Goal: Information Seeking & Learning: Learn about a topic

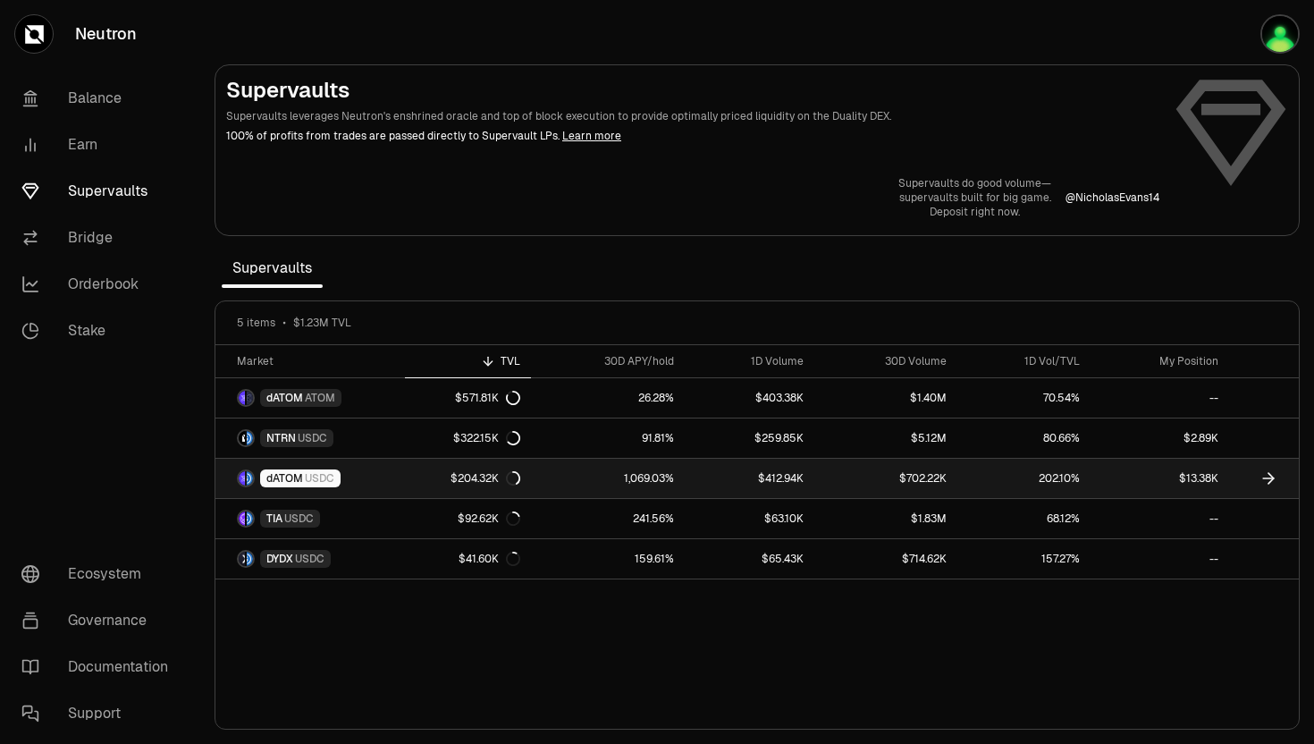
click at [274, 483] on span "dATOM" at bounding box center [284, 478] width 37 height 14
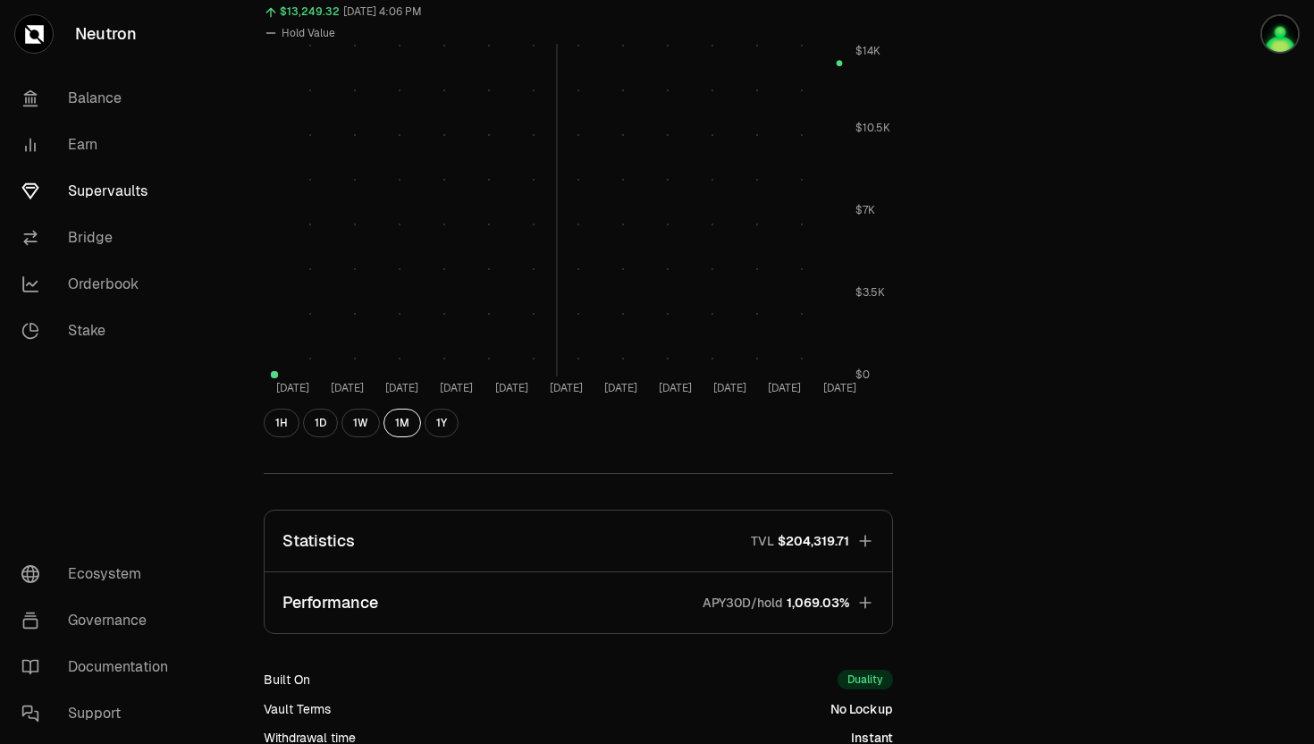
scroll to position [885, 0]
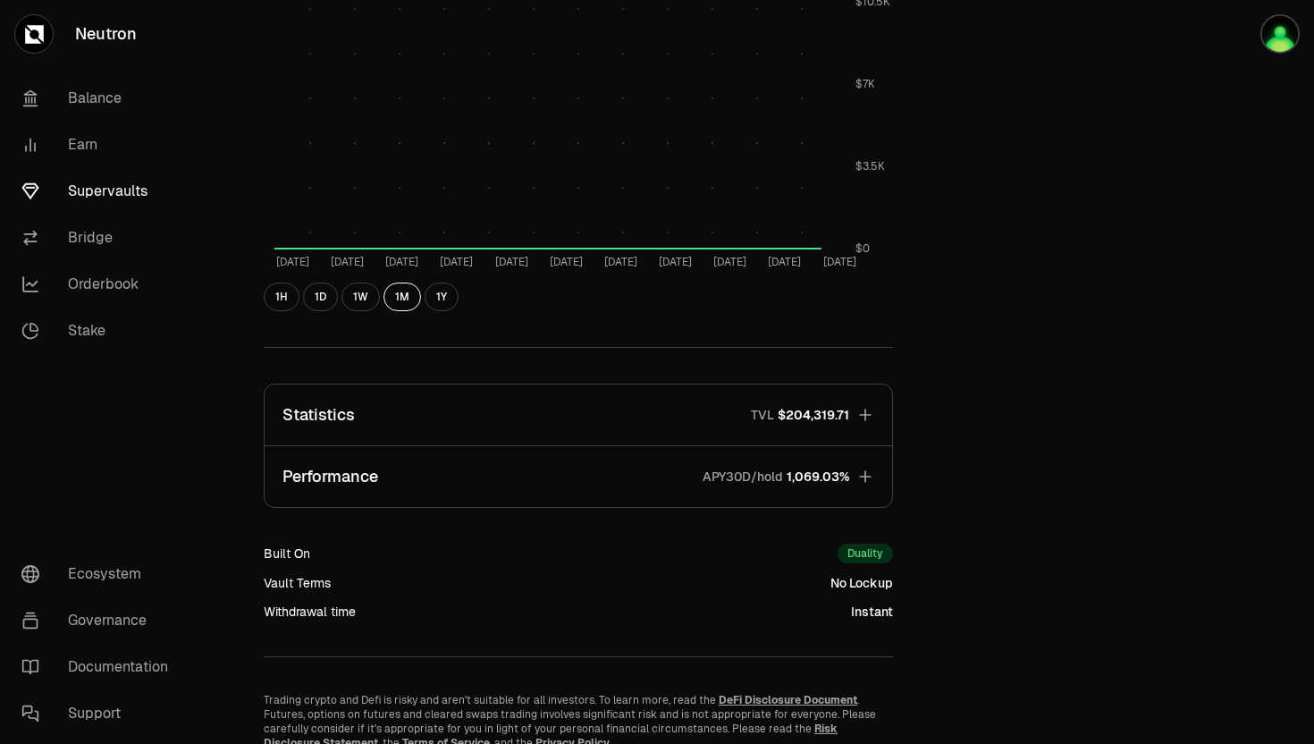
click at [778, 477] on p "APY30D/hold" at bounding box center [743, 477] width 80 height 18
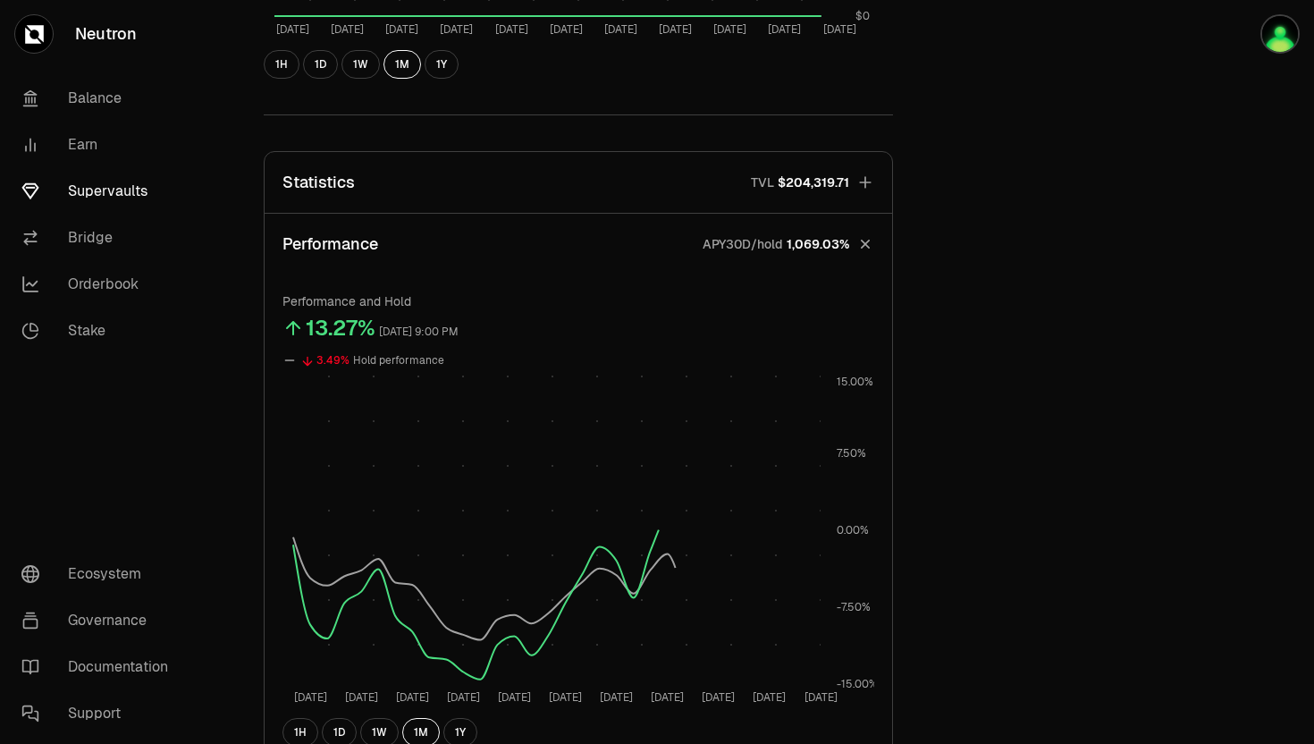
scroll to position [1209, 0]
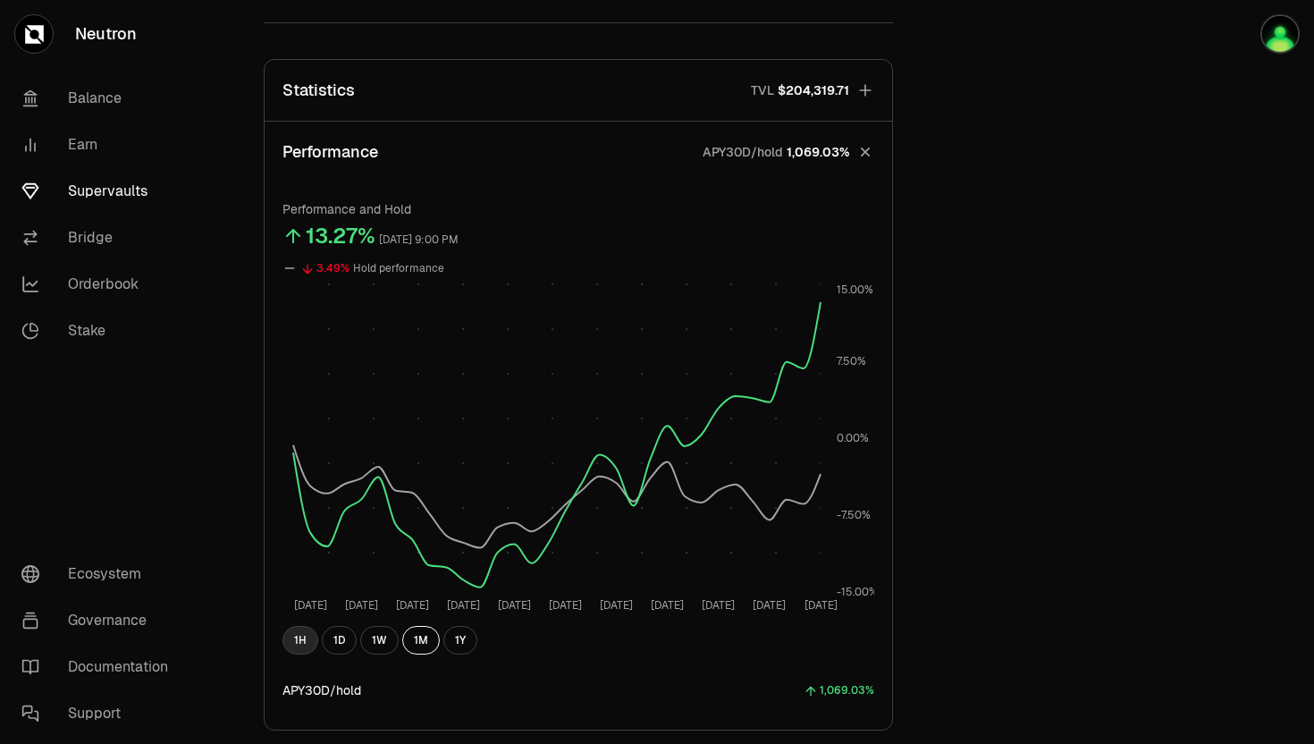
click at [300, 640] on button "1H" at bounding box center [300, 640] width 36 height 29
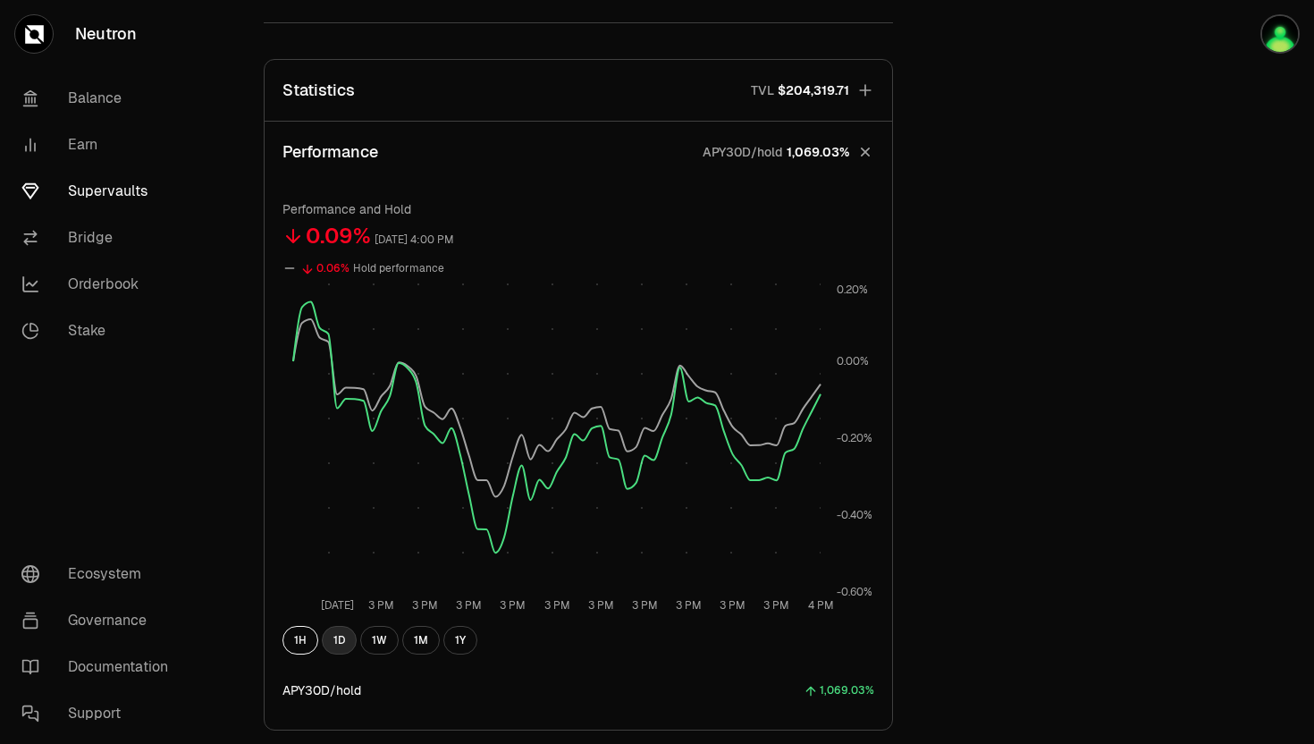
click at [338, 645] on button "1D" at bounding box center [339, 640] width 35 height 29
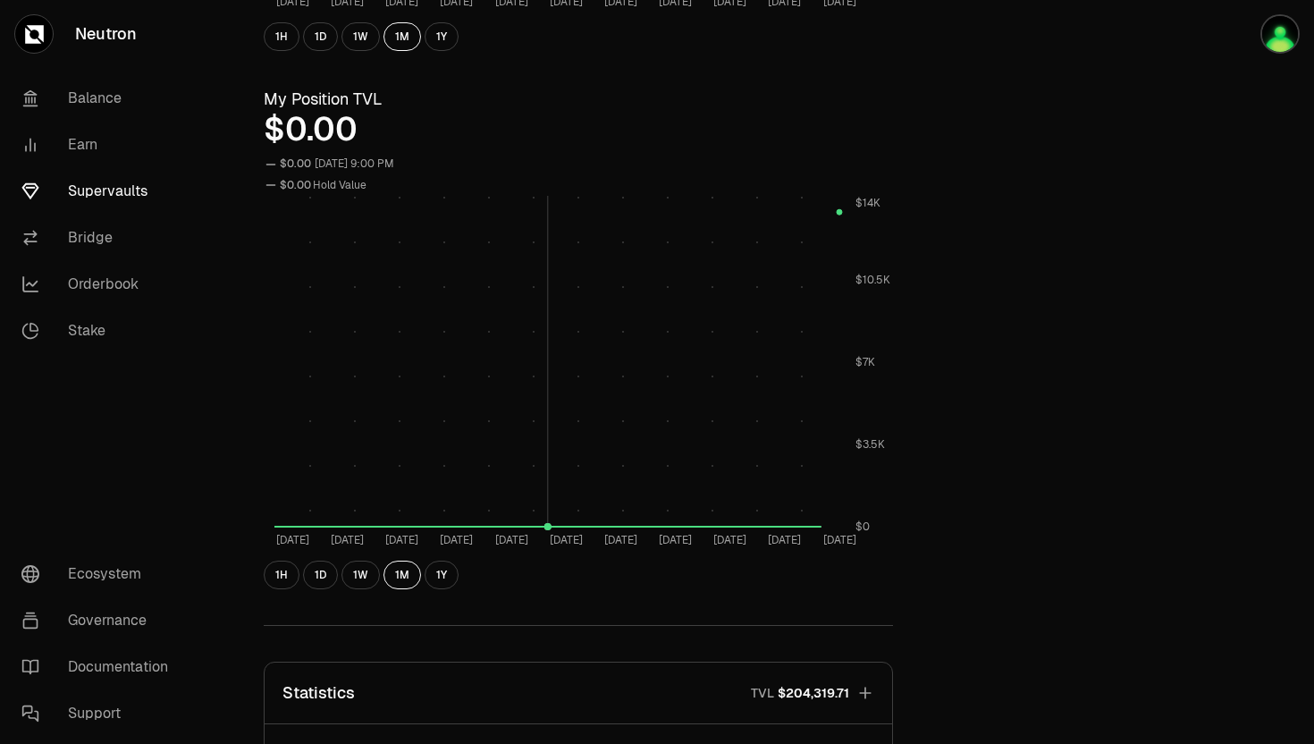
scroll to position [0, 0]
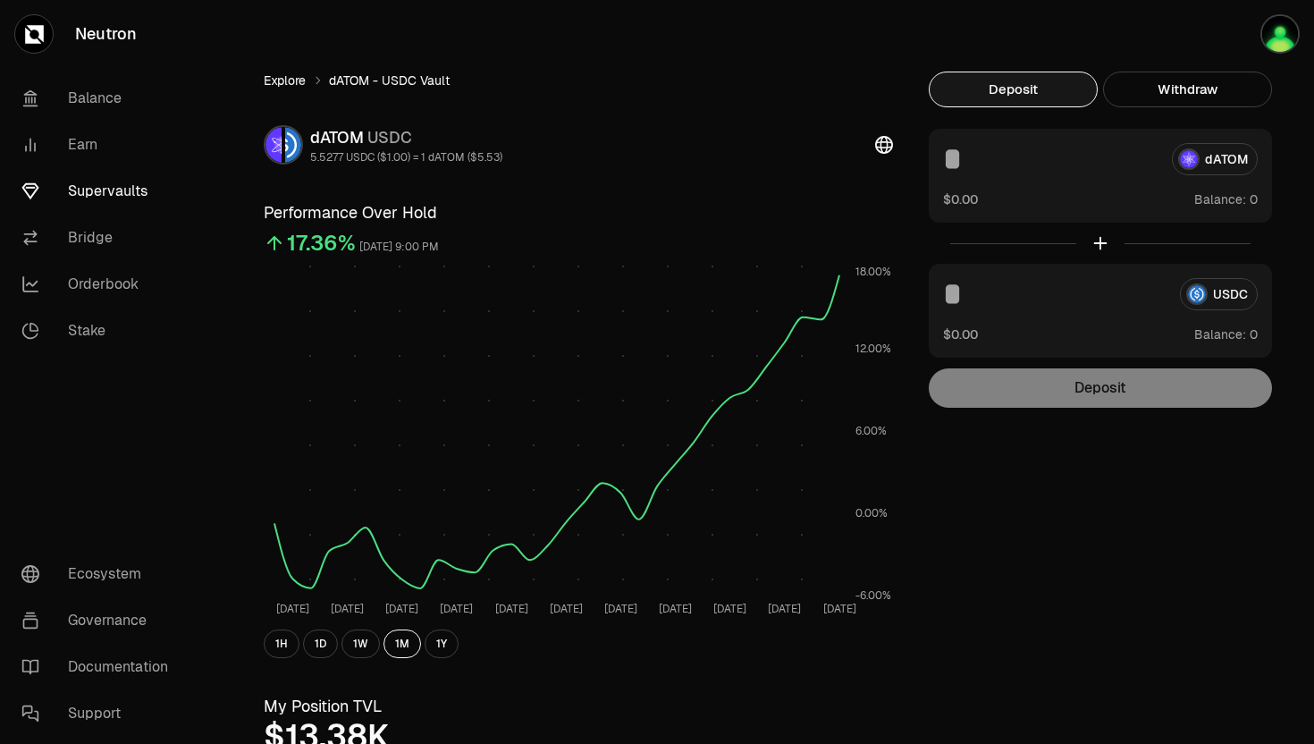
click at [277, 77] on link "Explore" at bounding box center [285, 81] width 42 height 18
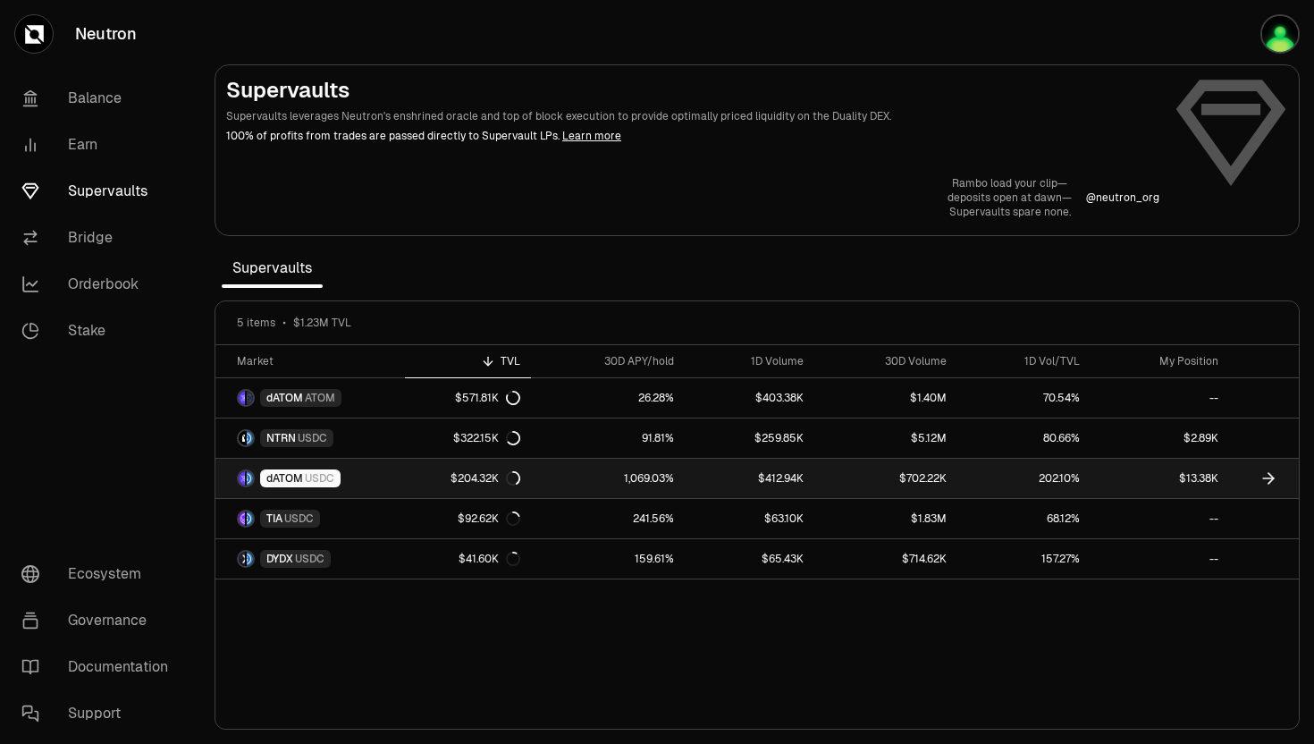
click at [282, 476] on span "dATOM" at bounding box center [284, 478] width 37 height 14
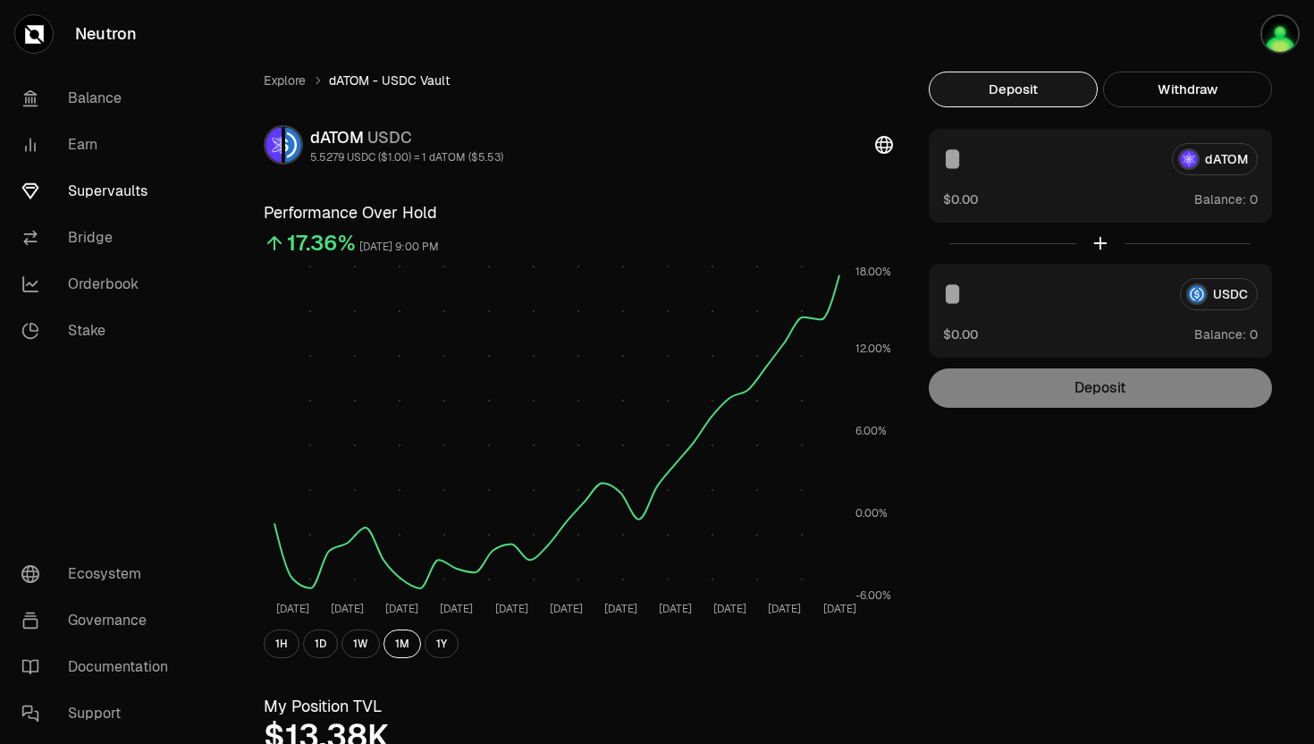
click at [89, 186] on link "Supervaults" at bounding box center [100, 191] width 186 height 46
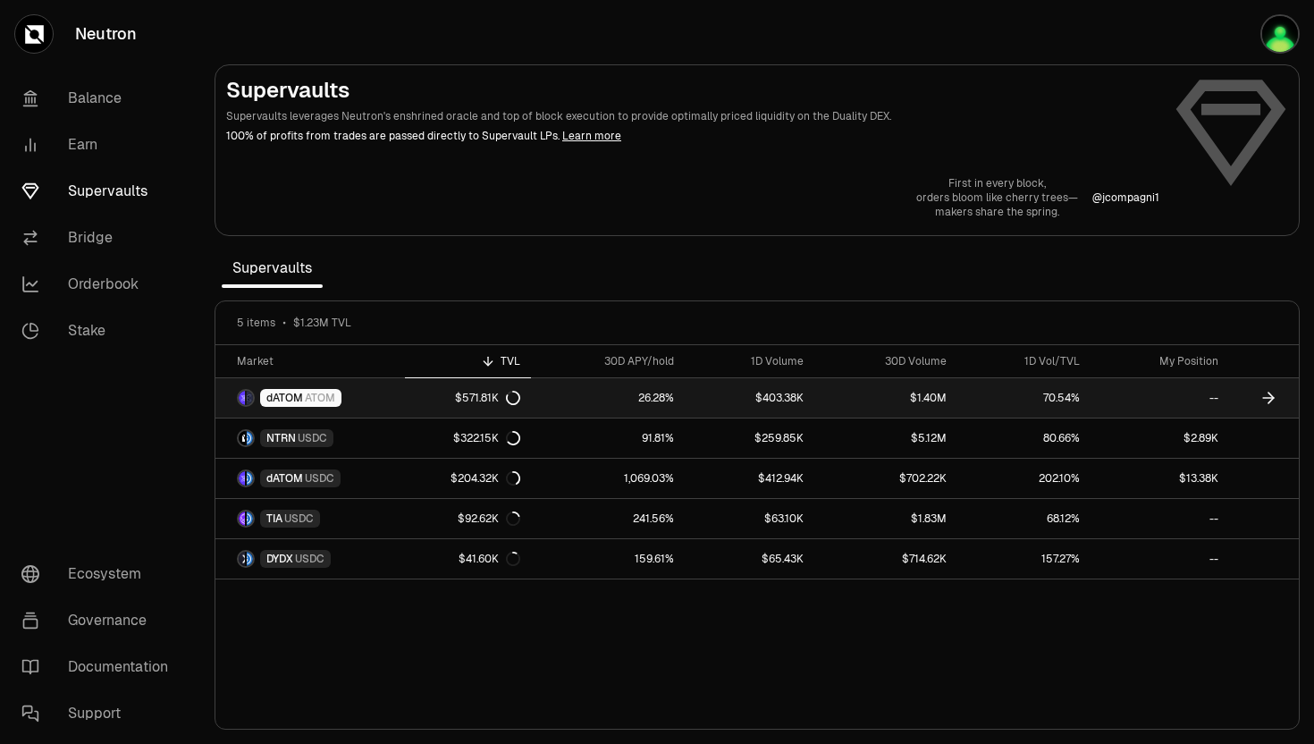
click at [287, 397] on span "dATOM" at bounding box center [284, 398] width 37 height 14
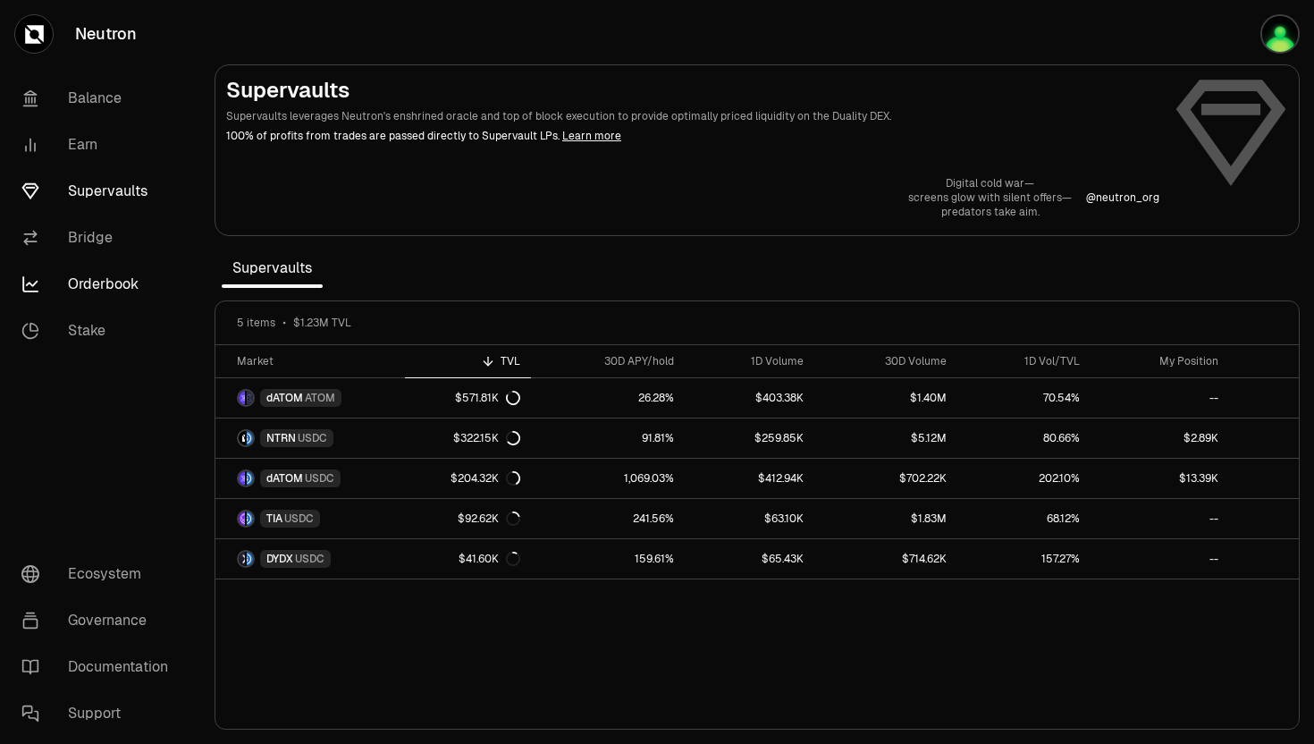
click at [84, 282] on link "Orderbook" at bounding box center [100, 284] width 186 height 46
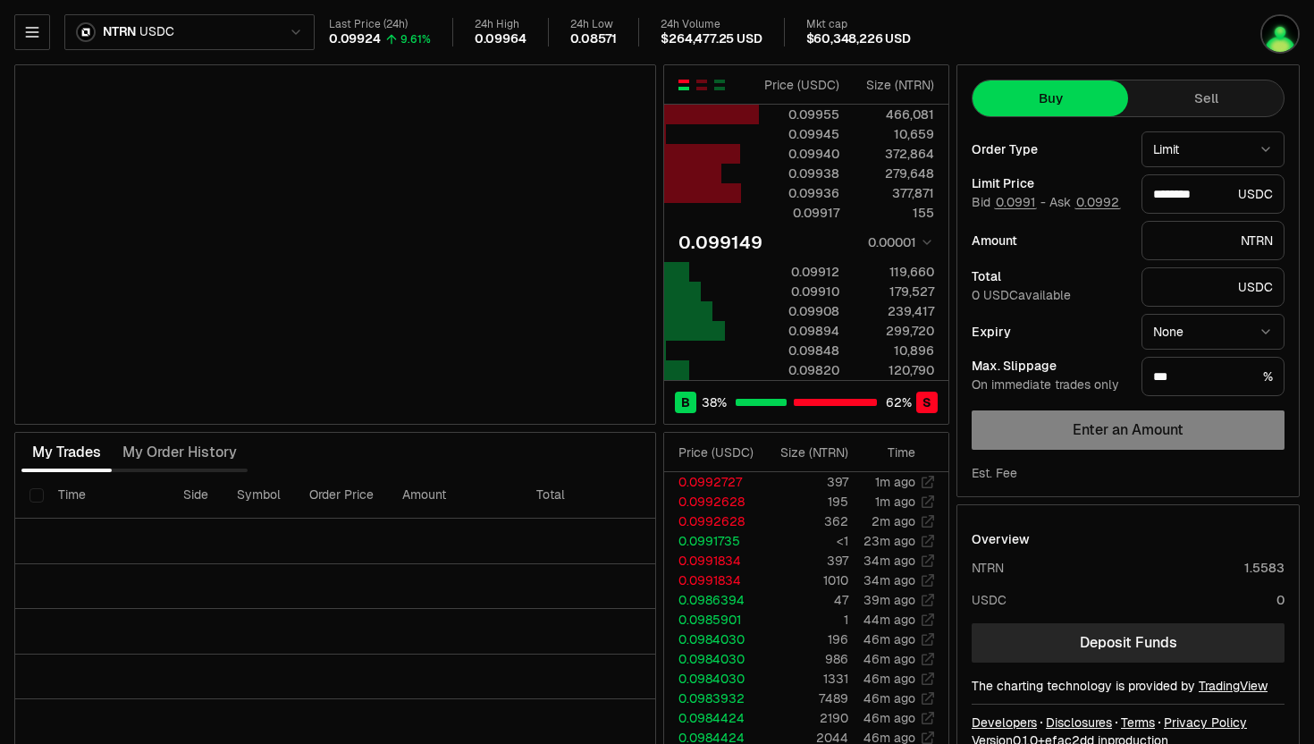
click at [100, 36] on html "Neutron Balance Earn Supervaults Bridge Orderbook Stake Ecosystem Governance Do…" at bounding box center [657, 389] width 1314 height 779
click at [655, 70] on html "Neutron Balance Earn Supervaults Bridge Orderbook Stake Ecosystem Governance Do…" at bounding box center [657, 389] width 1314 height 779
type input "********"
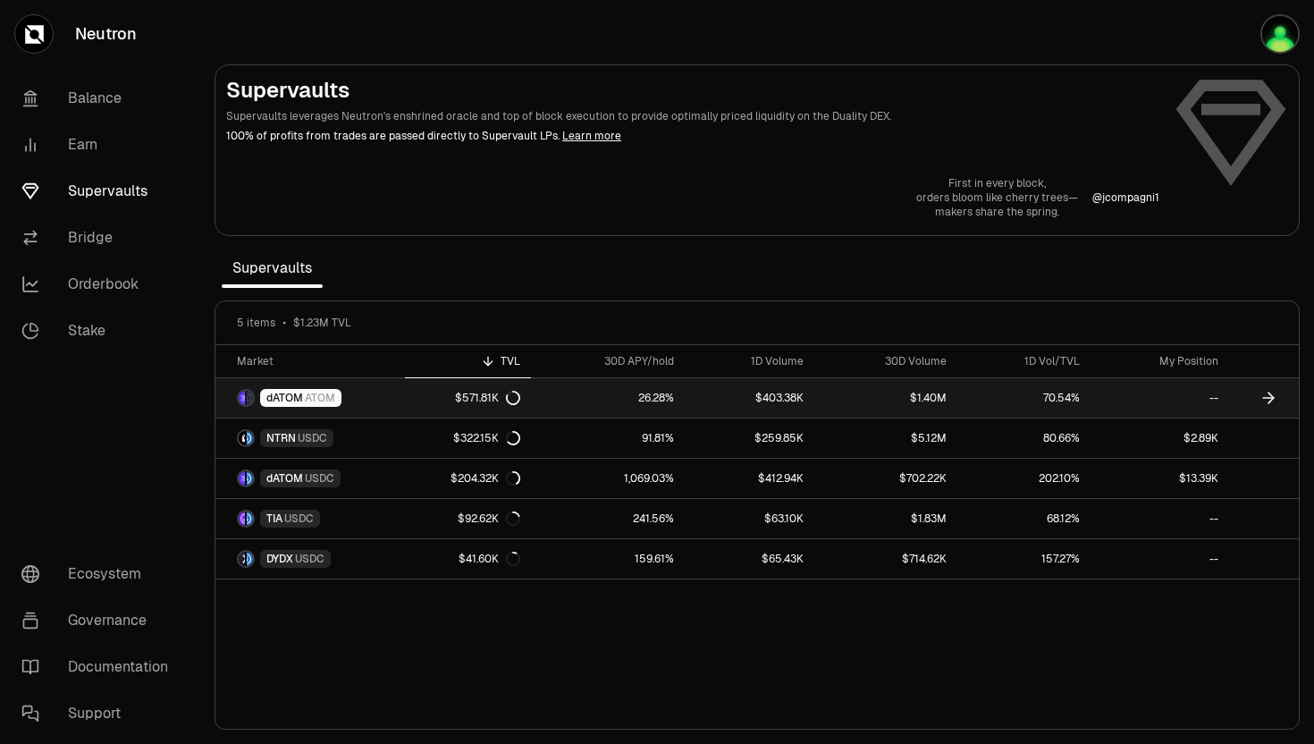
click at [309, 392] on span "ATOM" at bounding box center [320, 398] width 30 height 14
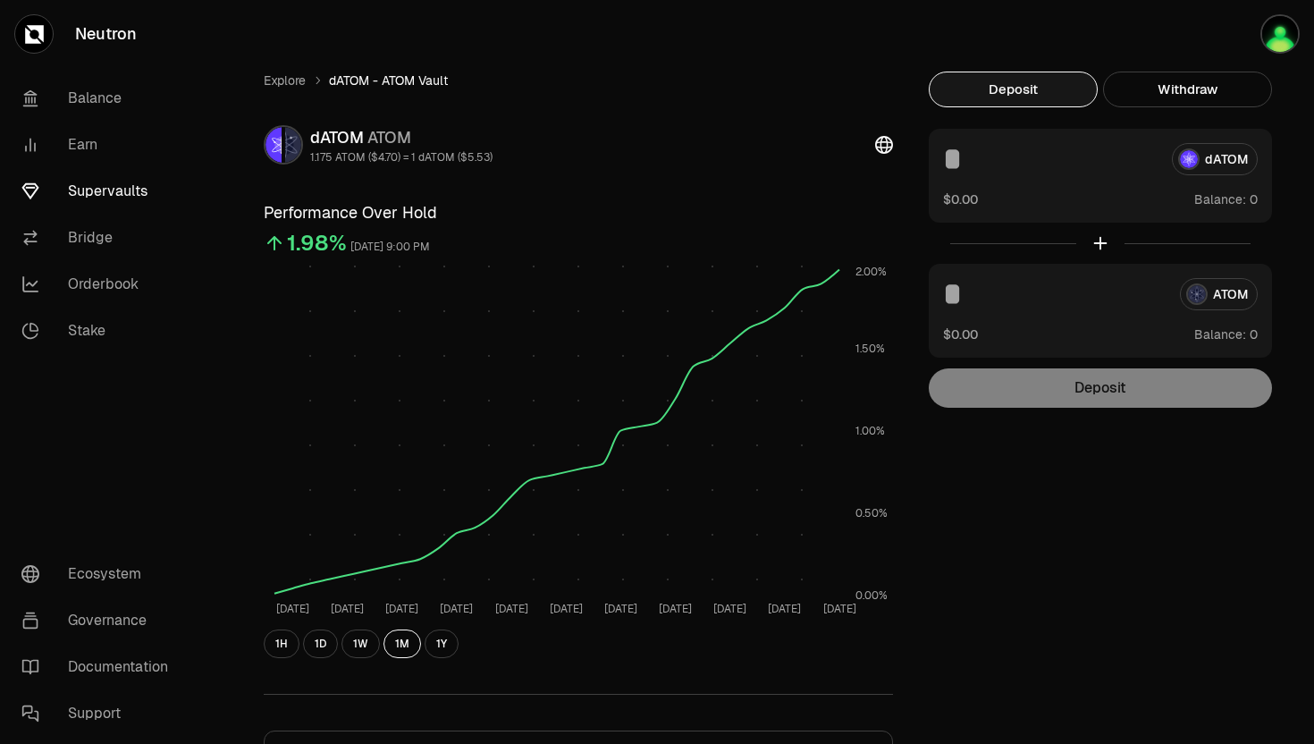
click at [1149, 107] on div "Deposit Withdraw dATOM $0.00 Balance: ATOM $0.00 Balance: Deposit Balance: $0.0…" at bounding box center [1100, 240] width 343 height 336
click at [1044, 92] on button "Deposit" at bounding box center [1013, 90] width 169 height 36
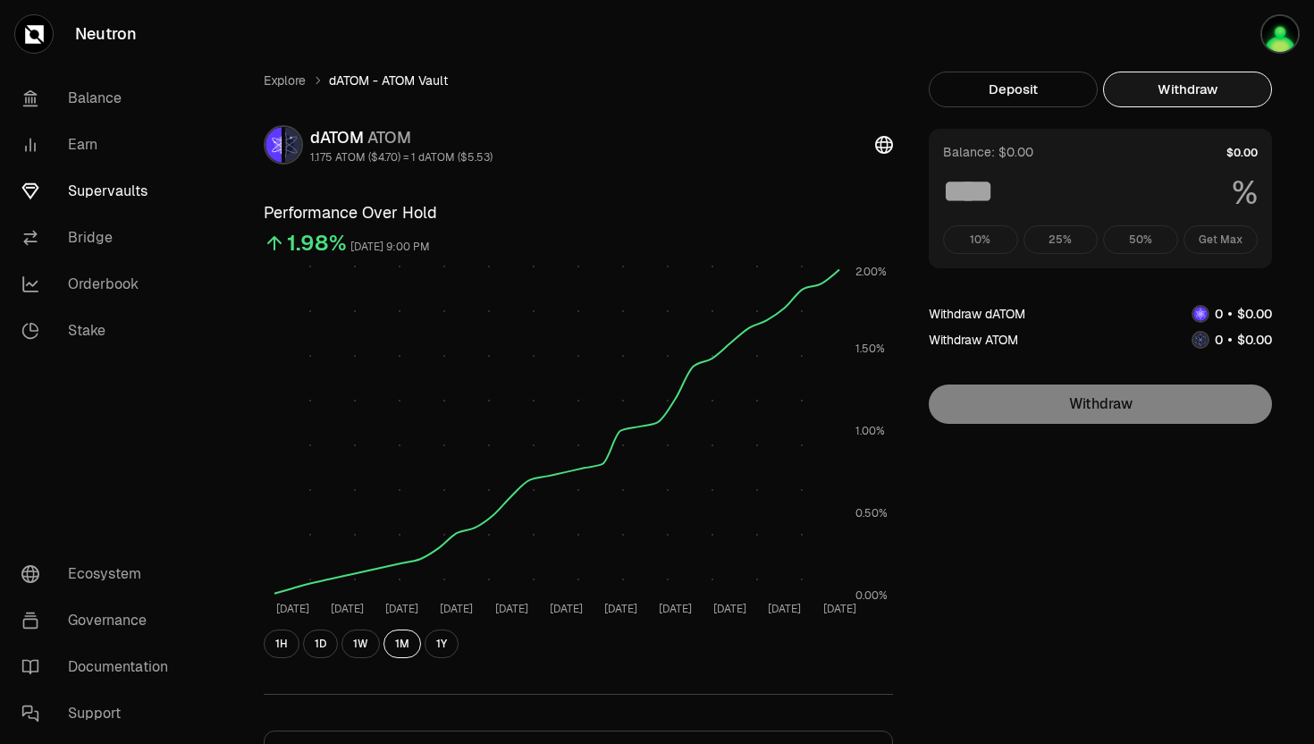
click at [1131, 92] on button "Withdraw" at bounding box center [1187, 90] width 169 height 36
click at [1204, 239] on div "10% 25% 50% Get Max" at bounding box center [1100, 239] width 315 height 29
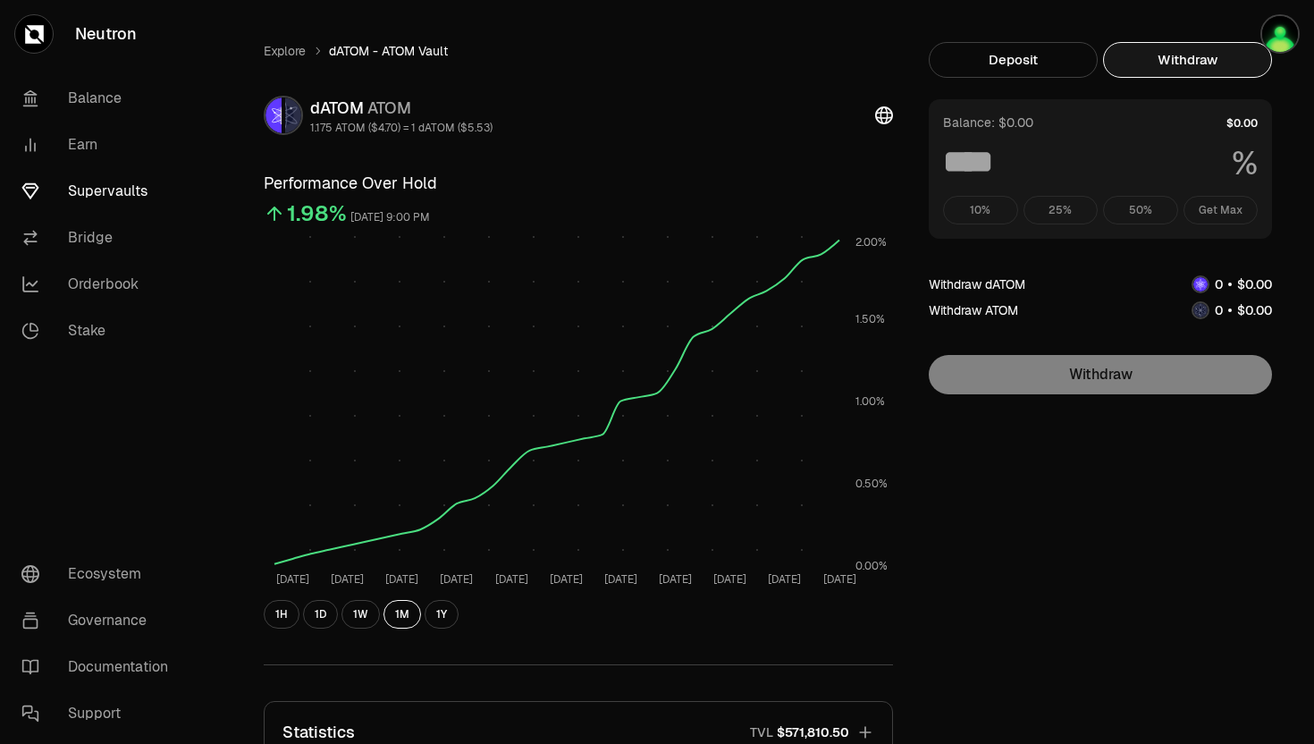
scroll to position [59, 0]
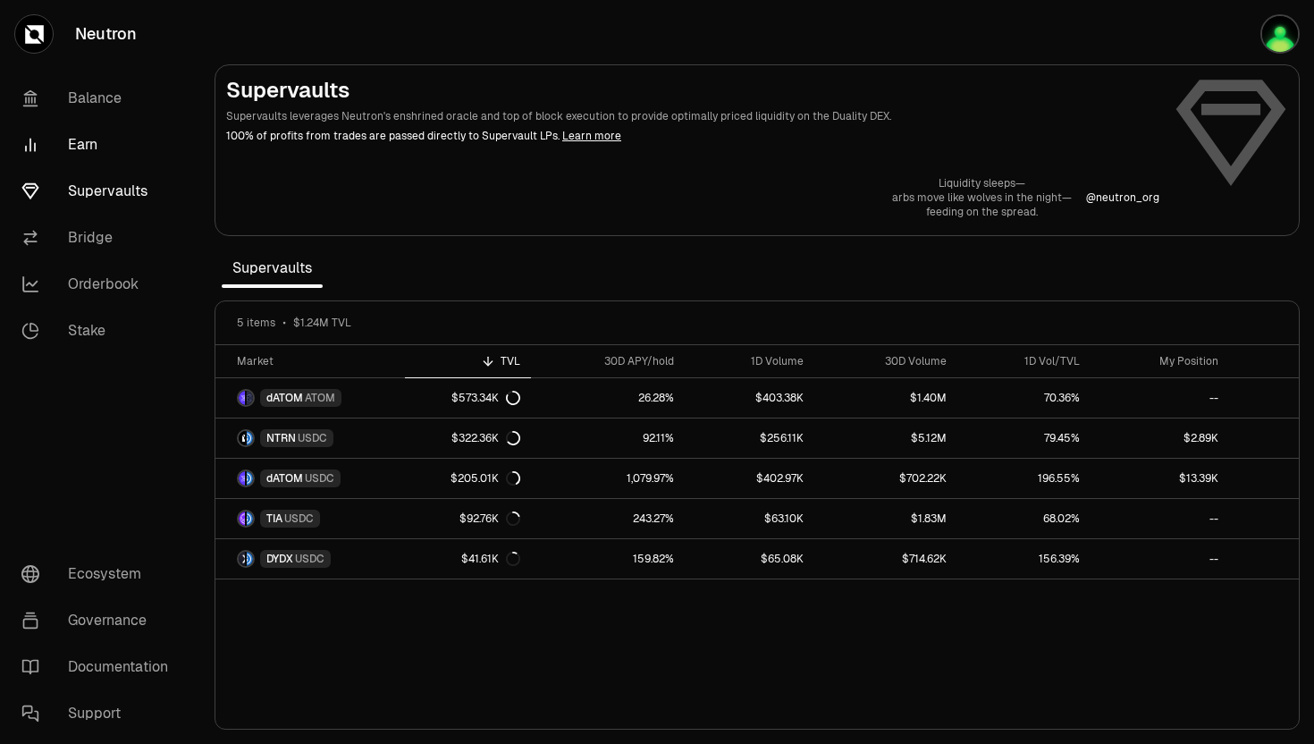
click at [79, 144] on link "Earn" at bounding box center [100, 145] width 186 height 46
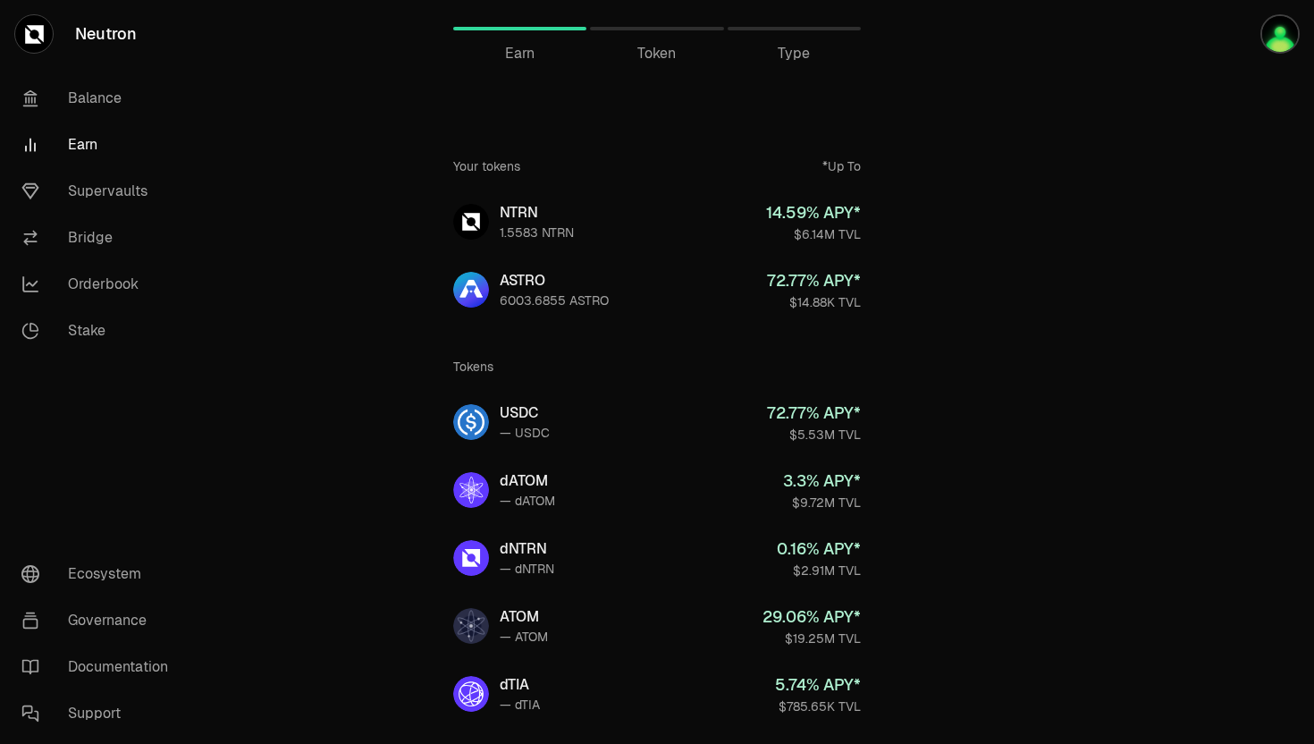
click at [684, 29] on div at bounding box center [656, 29] width 133 height 4
click at [658, 52] on span "Token" at bounding box center [656, 53] width 38 height 21
click at [644, 63] on span "Token" at bounding box center [656, 53] width 38 height 21
click at [778, 55] on div "Type" at bounding box center [794, 53] width 133 height 21
click at [83, 112] on link "Balance" at bounding box center [100, 98] width 186 height 46
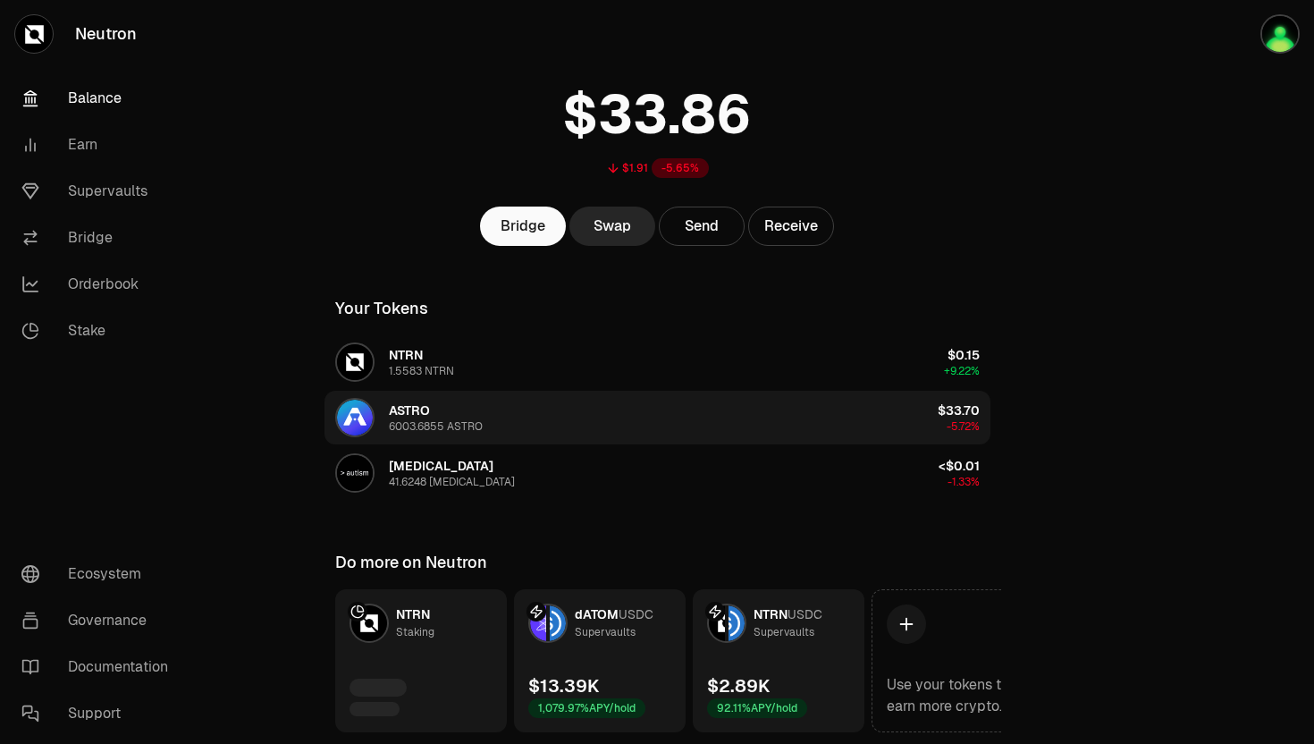
scroll to position [118, 0]
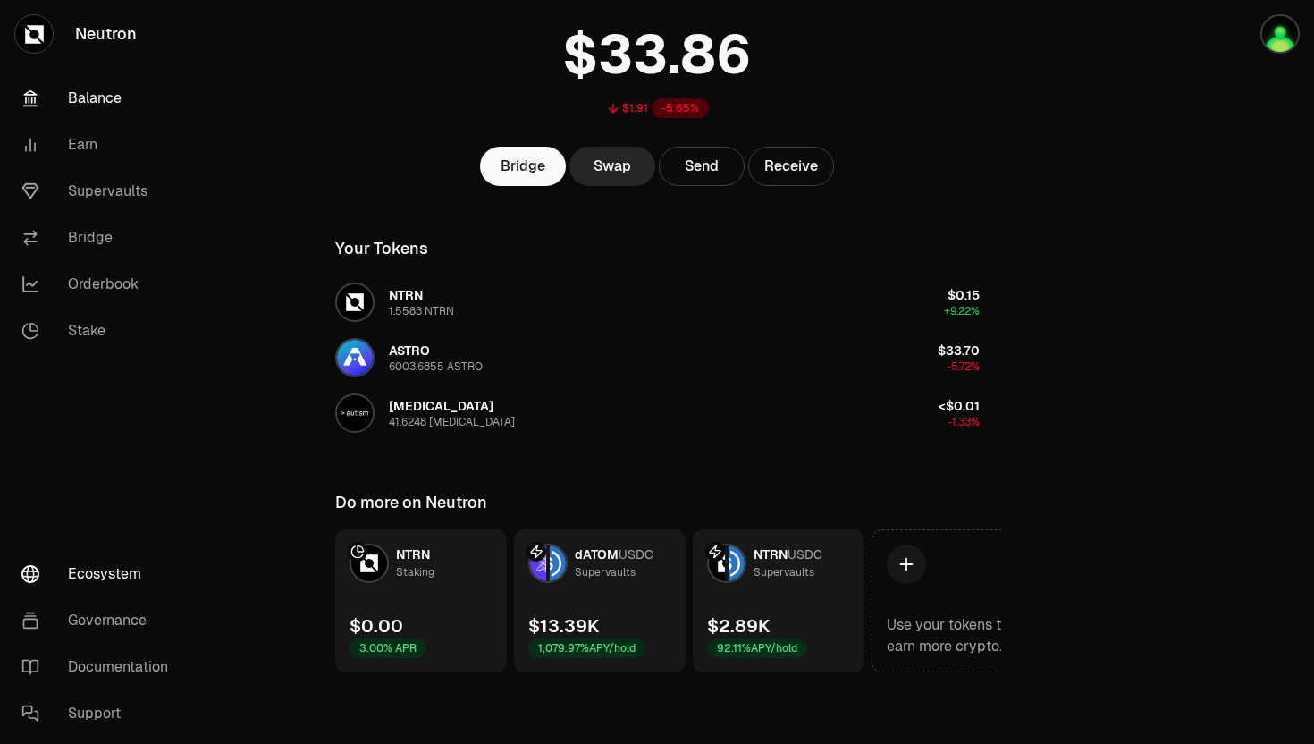
click at [114, 577] on link "Ecosystem" at bounding box center [100, 574] width 186 height 46
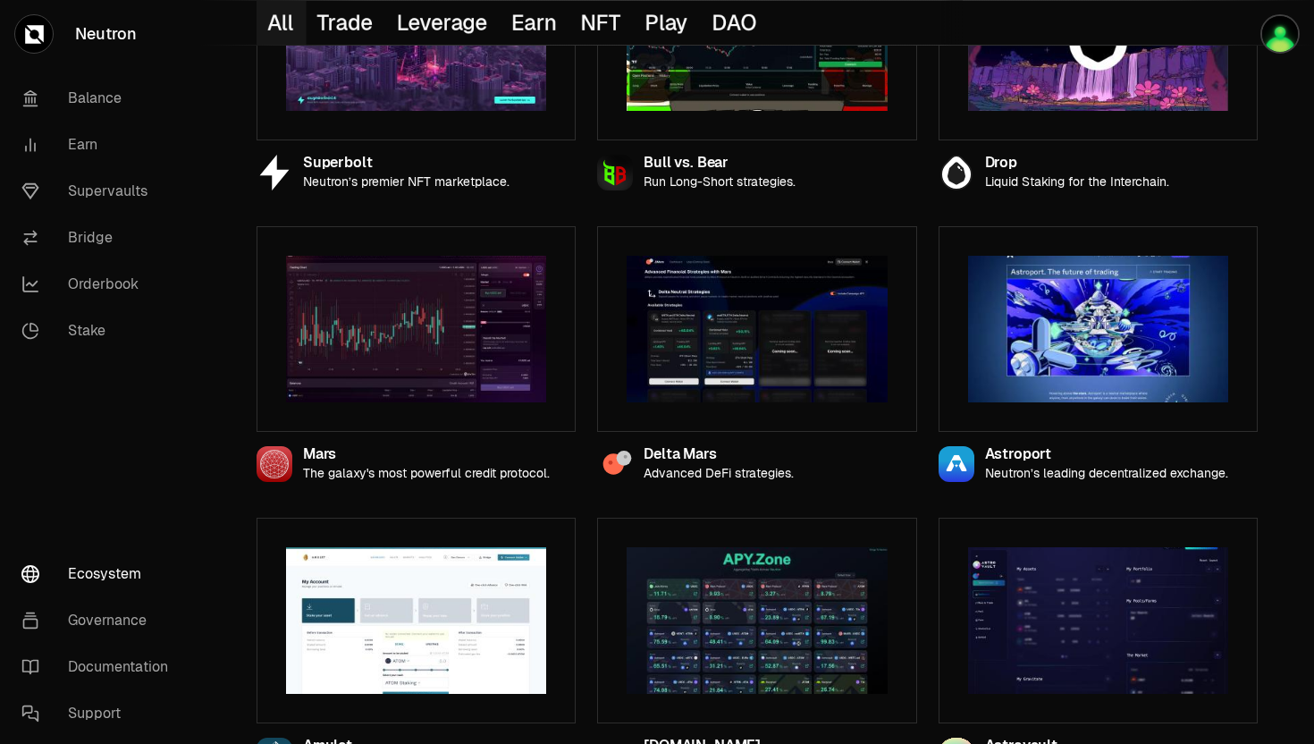
scroll to position [78, 0]
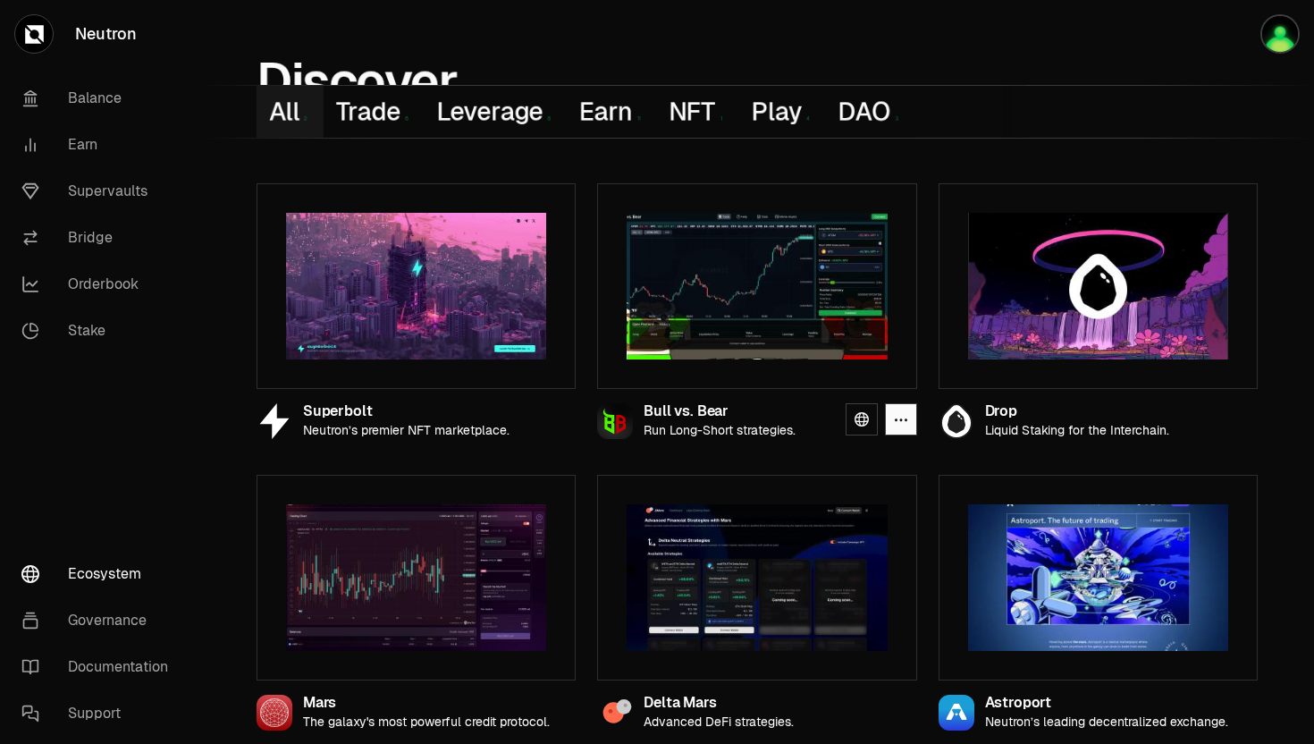
click at [707, 303] on img at bounding box center [757, 286] width 260 height 147
click at [857, 419] on icon at bounding box center [862, 419] width 14 height 14
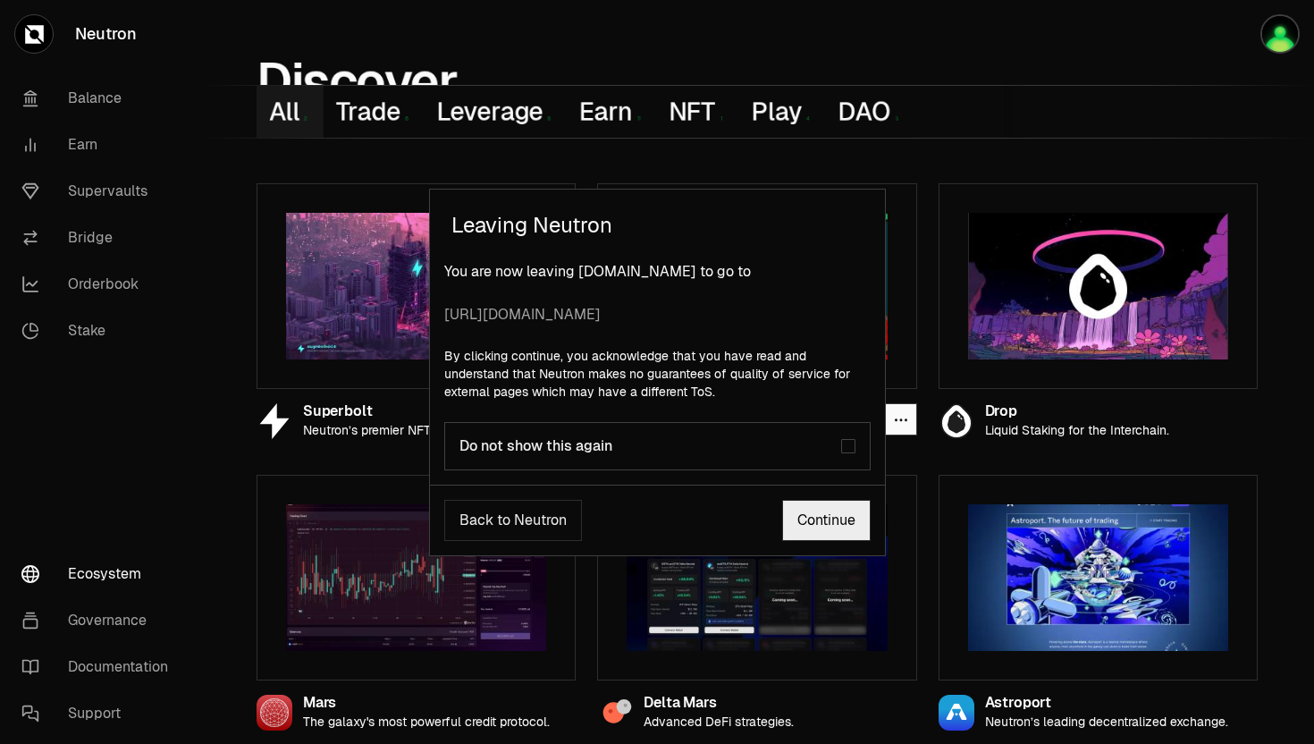
click at [852, 444] on button "Do not show this again" at bounding box center [848, 446] width 14 height 14
click at [815, 516] on link "Continue" at bounding box center [826, 520] width 88 height 41
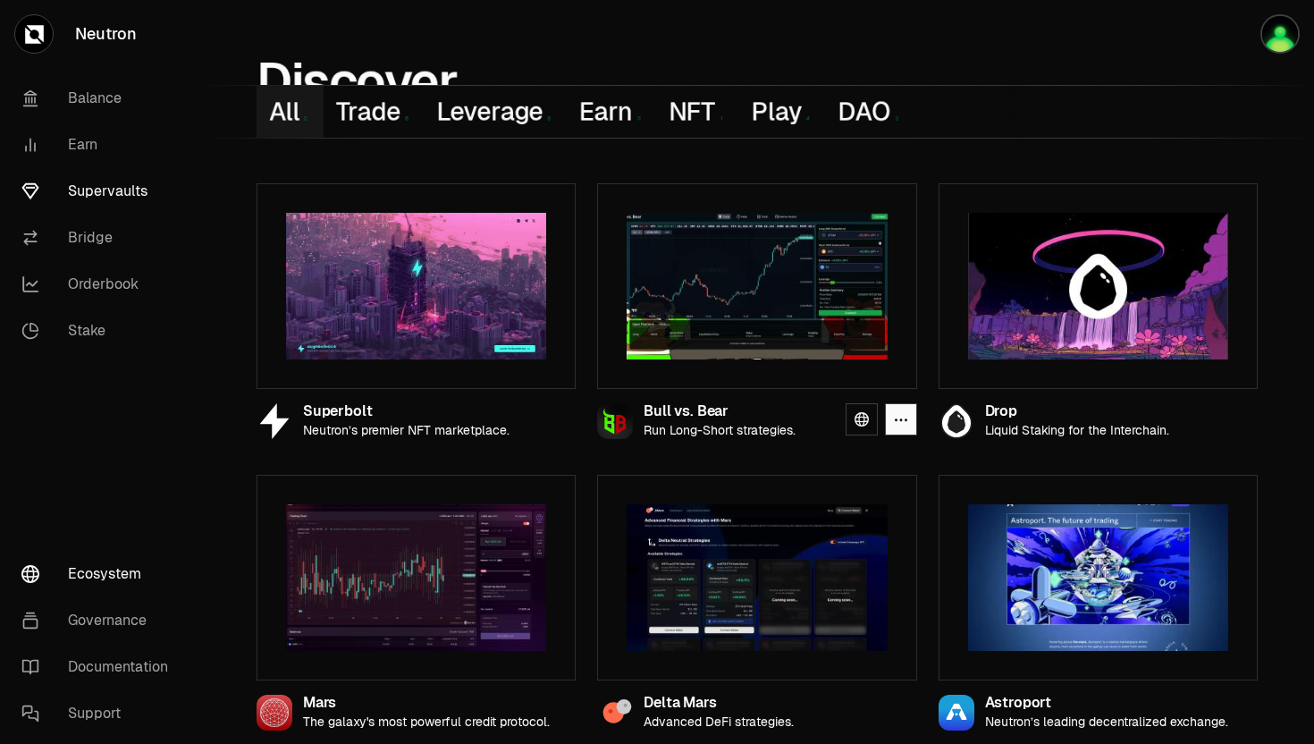
click at [85, 201] on link "Supervaults" at bounding box center [100, 191] width 186 height 46
